Goal: Task Accomplishment & Management: Manage account settings

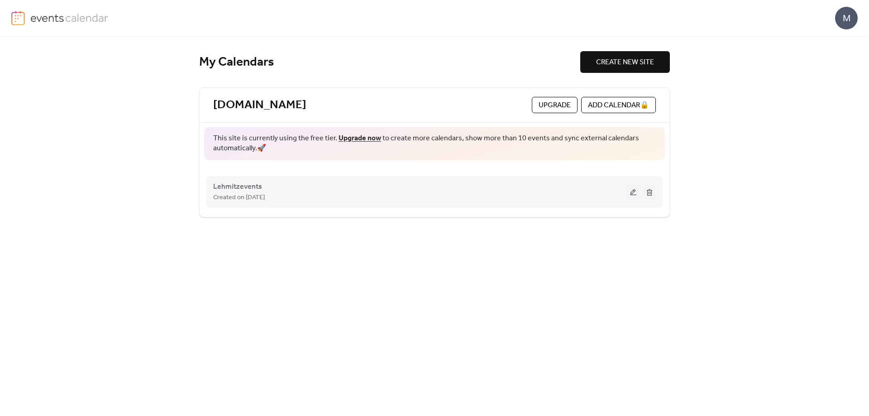
click at [632, 193] on button at bounding box center [633, 192] width 13 height 14
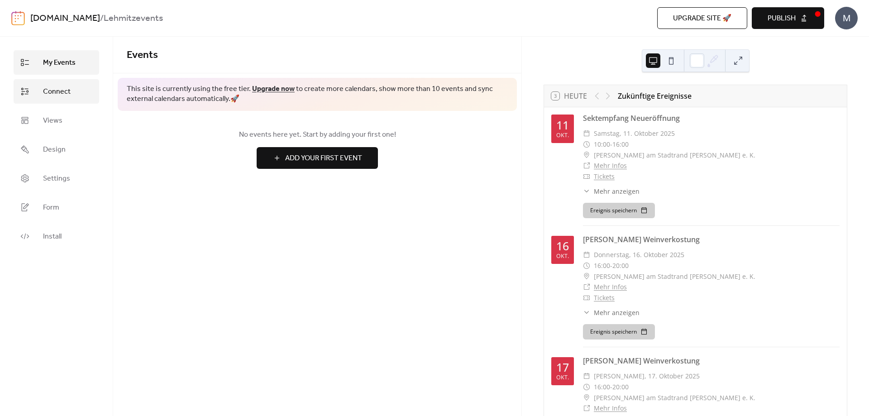
click at [64, 94] on span "Connect" at bounding box center [57, 91] width 28 height 11
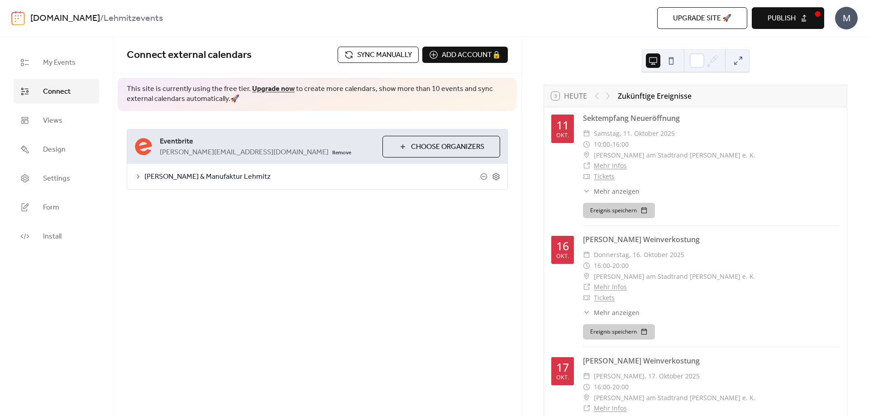
click at [327, 175] on span "[PERSON_NAME] & Manufaktur Lehmitz" at bounding box center [312, 177] width 336 height 11
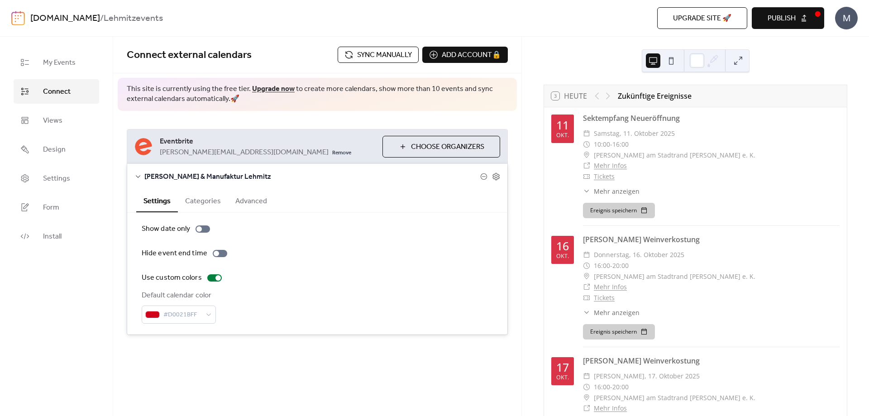
click at [209, 199] on button "Categories" at bounding box center [203, 200] width 50 height 22
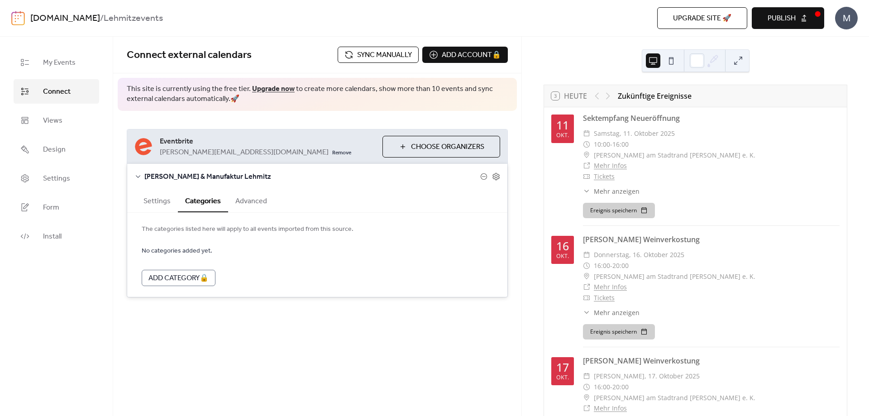
click at [261, 200] on button "Advanced" at bounding box center [251, 200] width 46 height 22
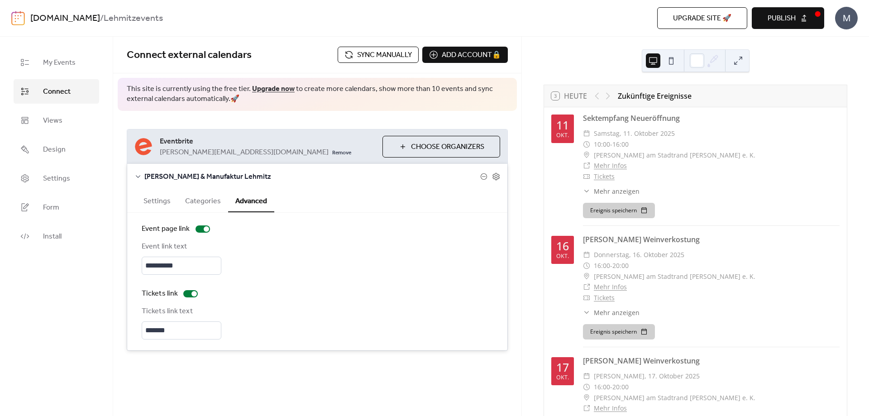
click at [196, 200] on button "Categories" at bounding box center [203, 200] width 50 height 22
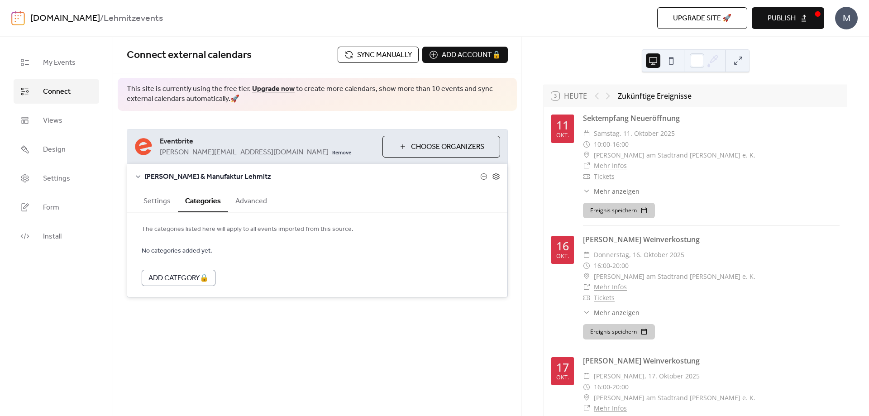
click at [154, 199] on button "Settings" at bounding box center [157, 200] width 42 height 22
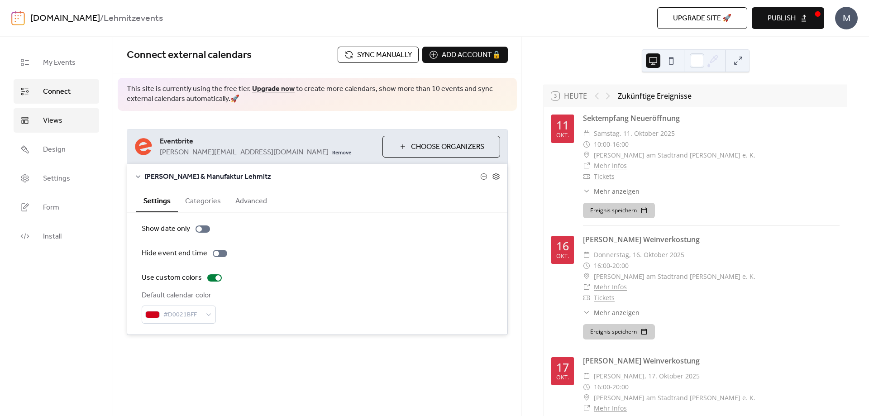
click at [68, 116] on link "Views" at bounding box center [57, 120] width 86 height 24
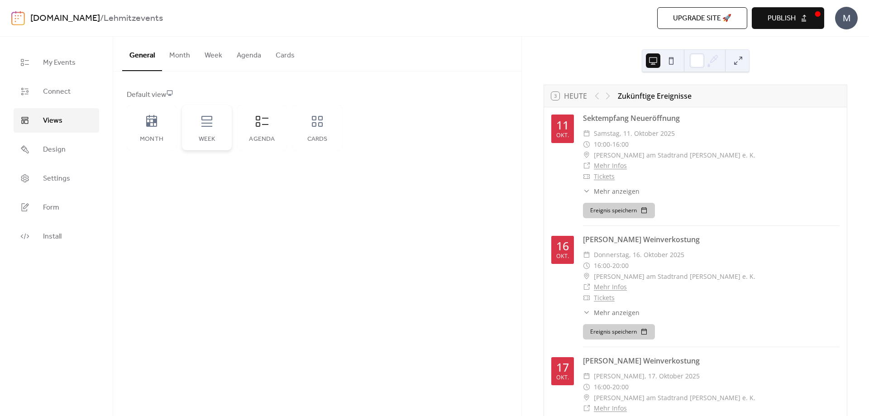
click at [203, 121] on icon at bounding box center [207, 121] width 14 height 14
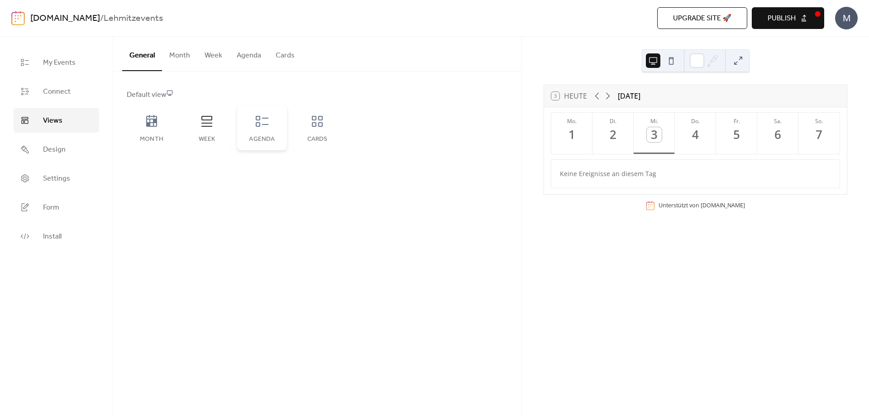
click at [267, 127] on icon at bounding box center [262, 121] width 14 height 14
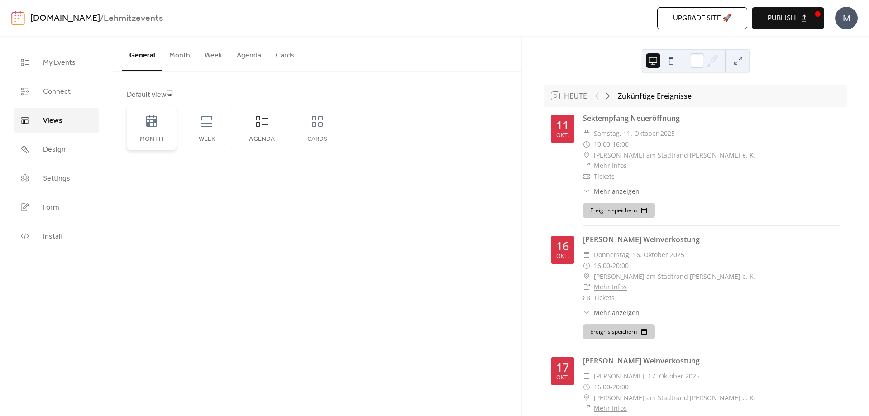
click at [157, 130] on div "Month" at bounding box center [152, 127] width 50 height 45
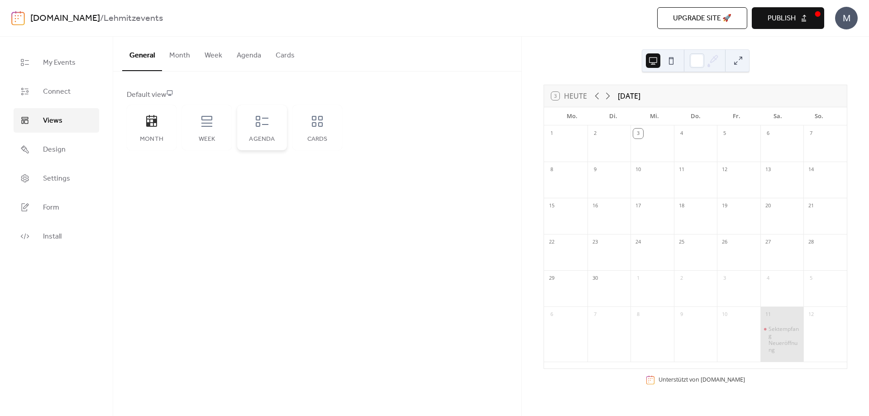
click at [258, 133] on div "Agenda" at bounding box center [262, 127] width 50 height 45
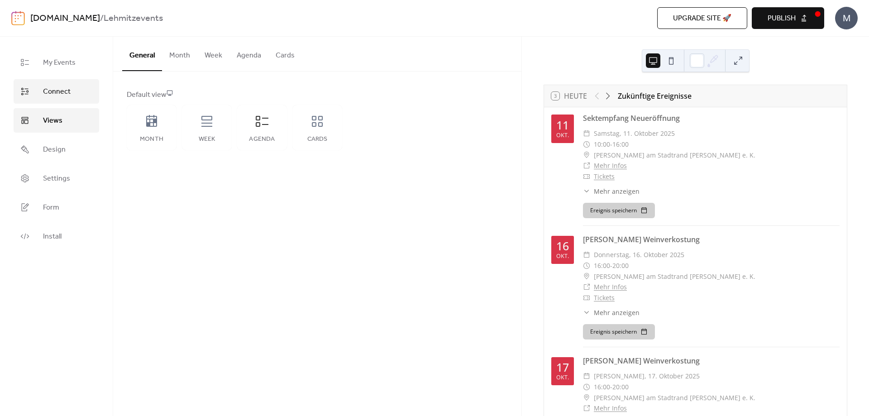
click at [60, 94] on span "Connect" at bounding box center [57, 91] width 28 height 11
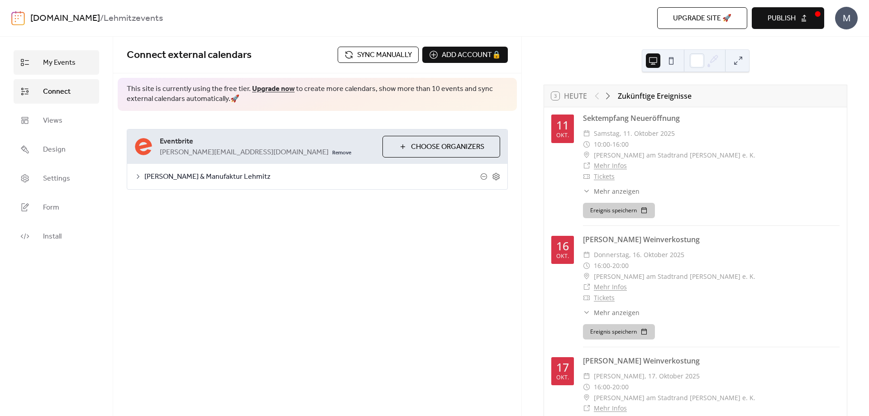
click at [65, 60] on span "My Events" at bounding box center [59, 62] width 33 height 11
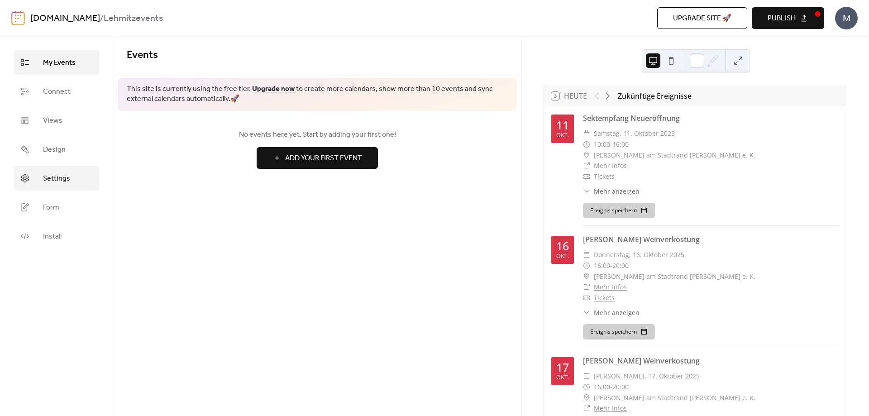
click at [59, 182] on span "Settings" at bounding box center [56, 178] width 27 height 11
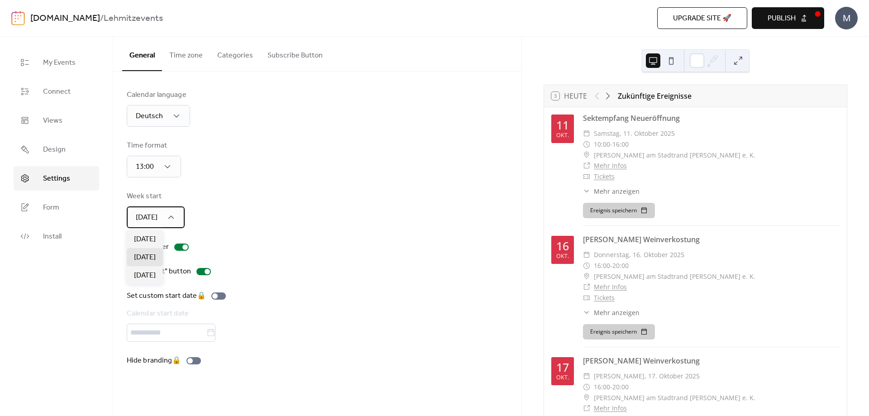
click at [173, 213] on icon at bounding box center [171, 217] width 9 height 9
click at [56, 210] on span "Form" at bounding box center [51, 207] width 16 height 11
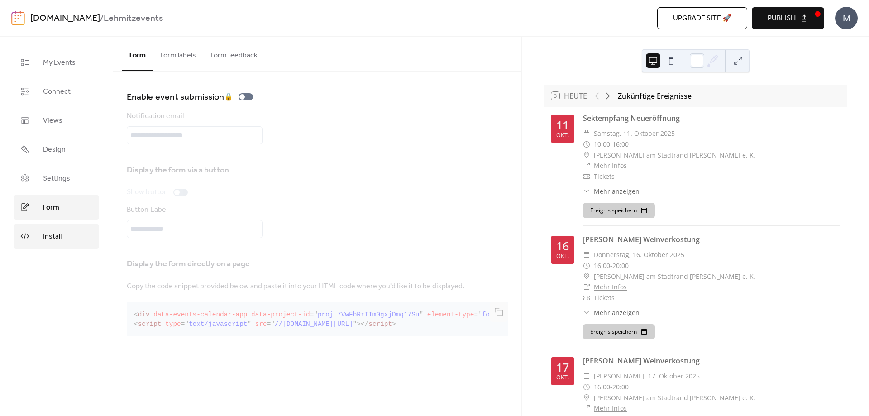
click at [50, 232] on span "Install" at bounding box center [52, 236] width 19 height 11
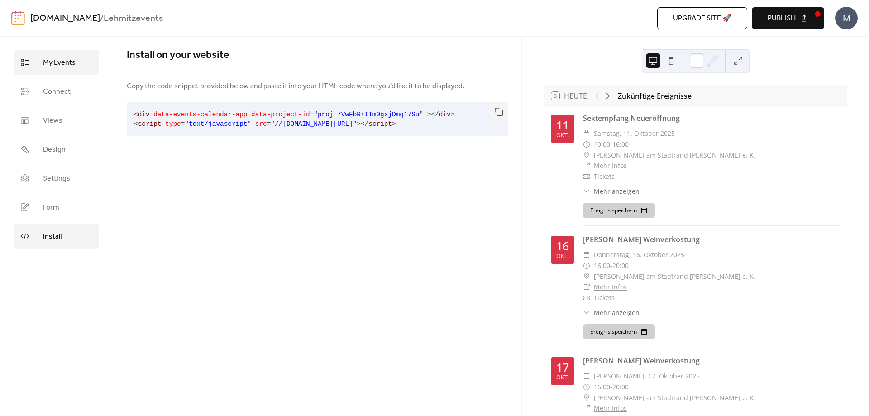
click at [54, 68] on span "My Events" at bounding box center [59, 62] width 33 height 11
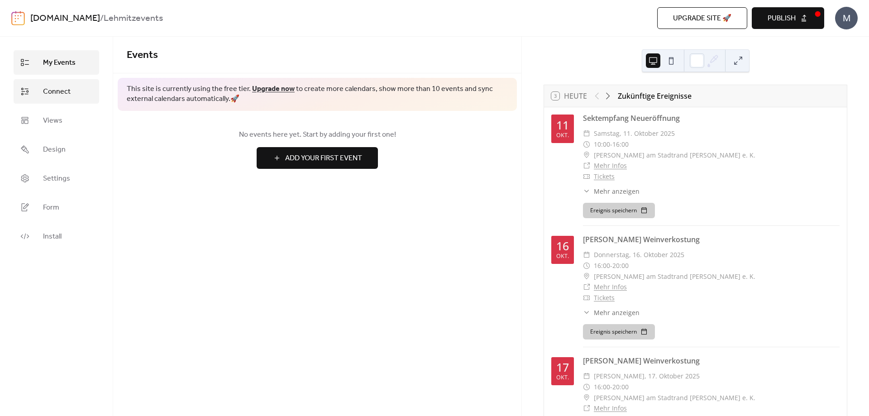
click at [56, 93] on span "Connect" at bounding box center [57, 91] width 28 height 11
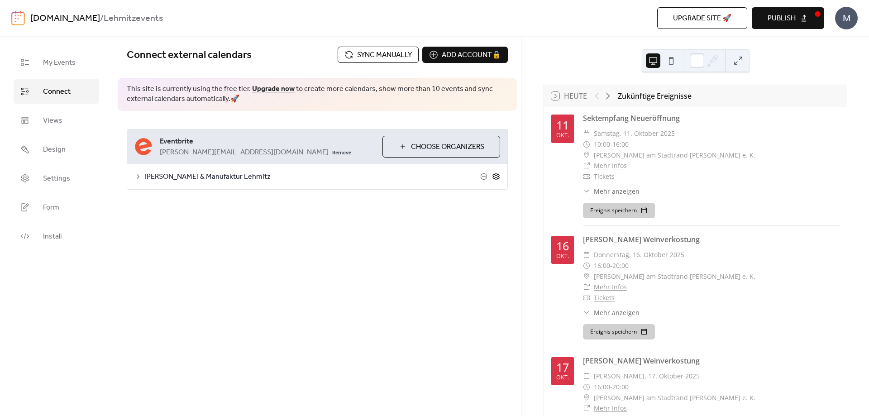
click at [496, 177] on icon at bounding box center [496, 176] width 3 height 3
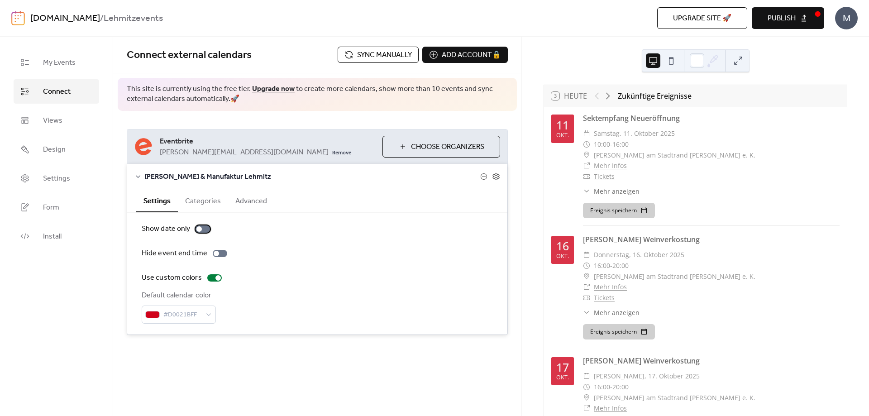
click at [199, 227] on div at bounding box center [198, 228] width 5 height 5
click at [200, 228] on div at bounding box center [203, 228] width 14 height 7
click at [213, 203] on button "Categories" at bounding box center [203, 200] width 50 height 22
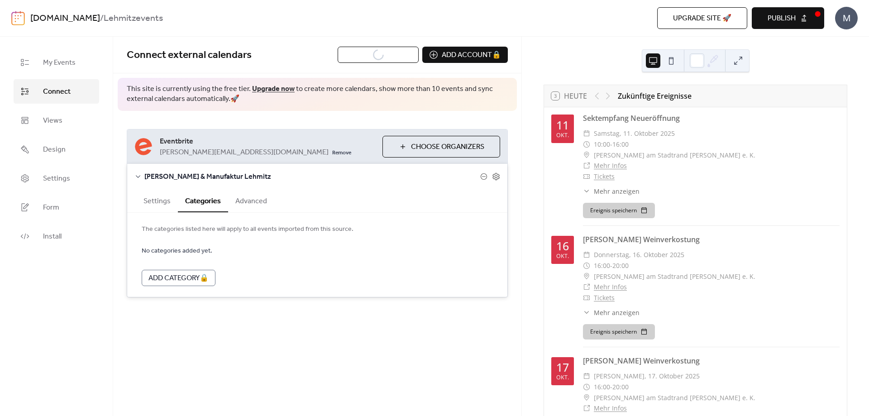
click at [461, 148] on span "Choose Organizers" at bounding box center [447, 147] width 73 height 11
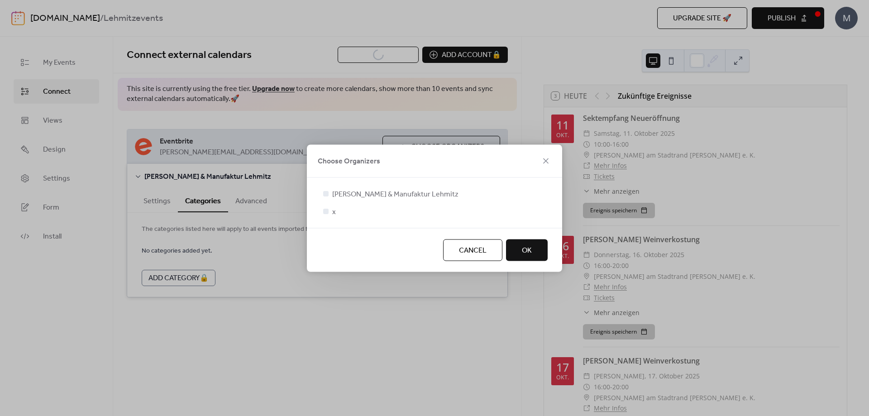
click at [530, 251] on span "OK" at bounding box center [527, 250] width 10 height 11
